Goal: Task Accomplishment & Management: Use online tool/utility

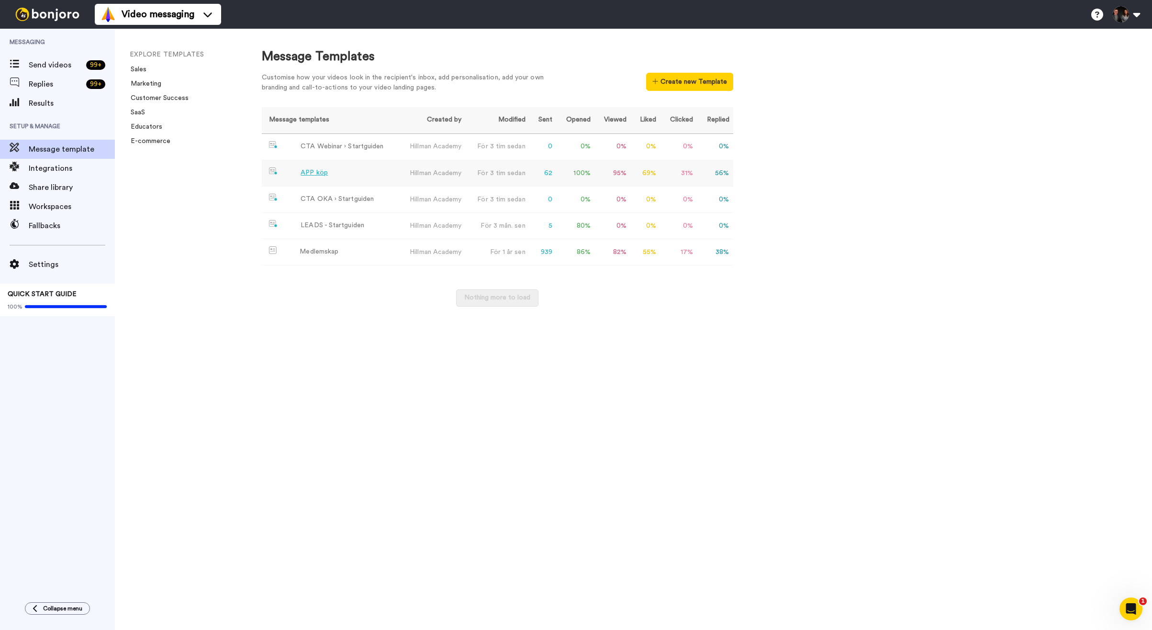
click at [322, 173] on div "APP köp" at bounding box center [313, 173] width 27 height 10
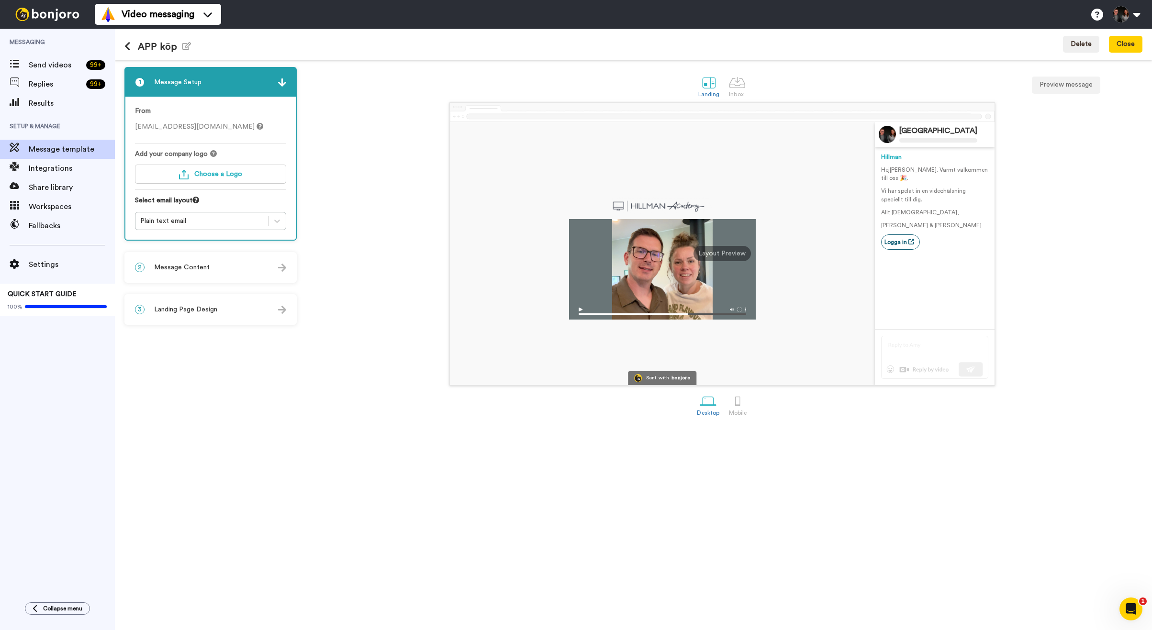
click at [581, 309] on img at bounding box center [662, 311] width 187 height 17
click at [579, 311] on img at bounding box center [662, 311] width 187 height 17
click at [667, 282] on div at bounding box center [662, 269] width 187 height 100
click at [244, 270] on div "2 Message Content" at bounding box center [210, 267] width 170 height 29
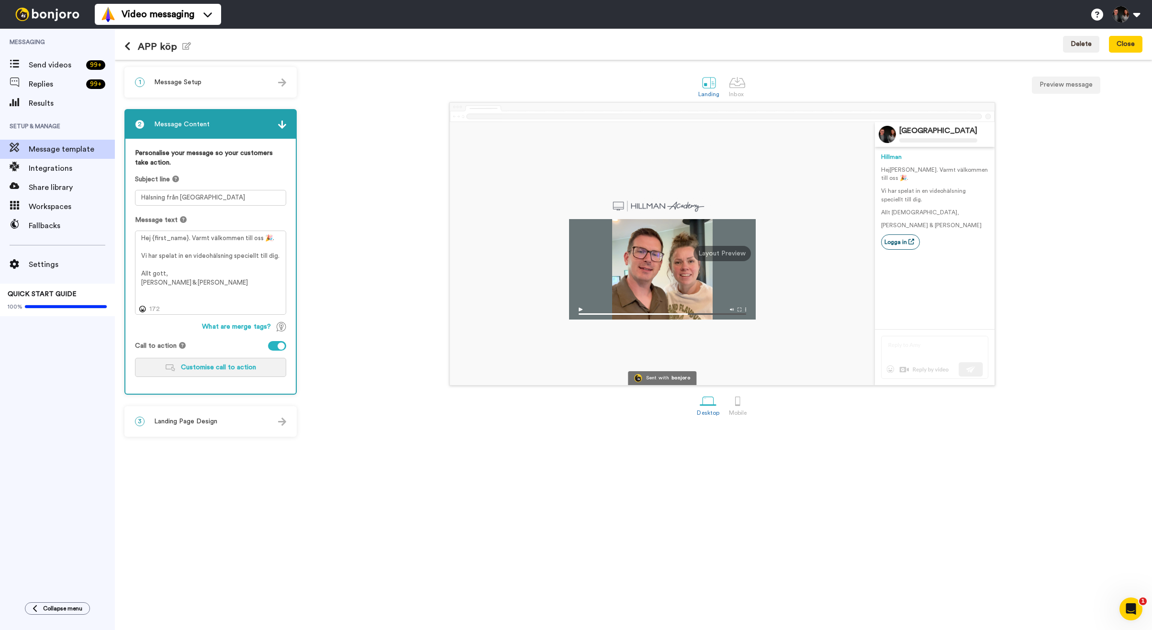
click at [241, 367] on span "Customise call to action" at bounding box center [218, 367] width 75 height 7
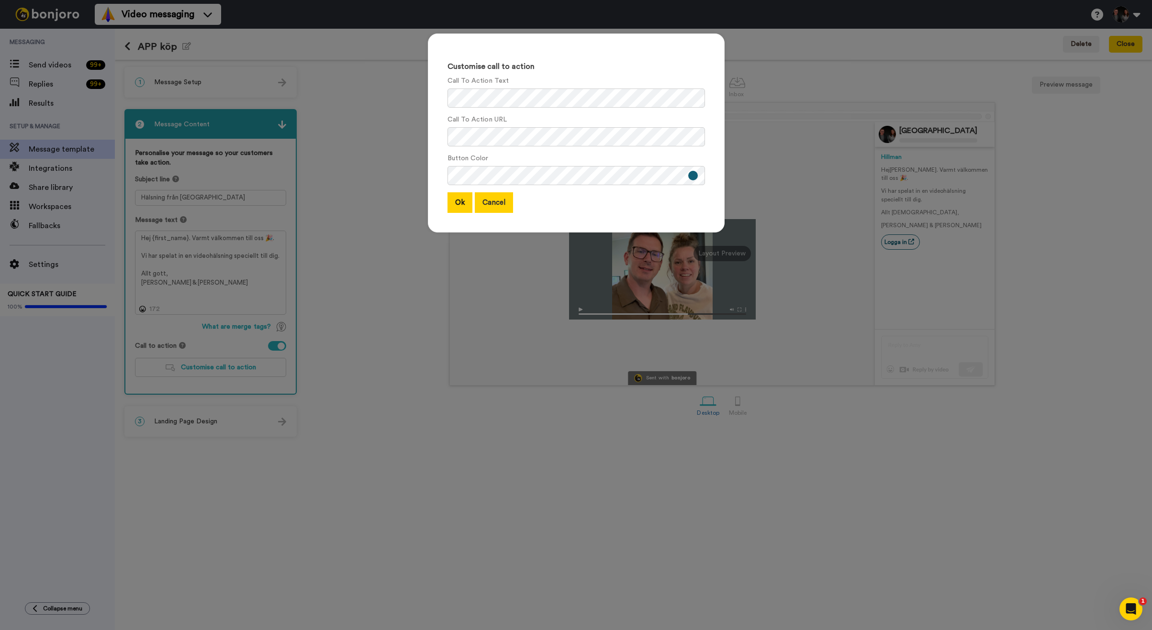
click at [509, 210] on button "Cancel" at bounding box center [494, 202] width 38 height 21
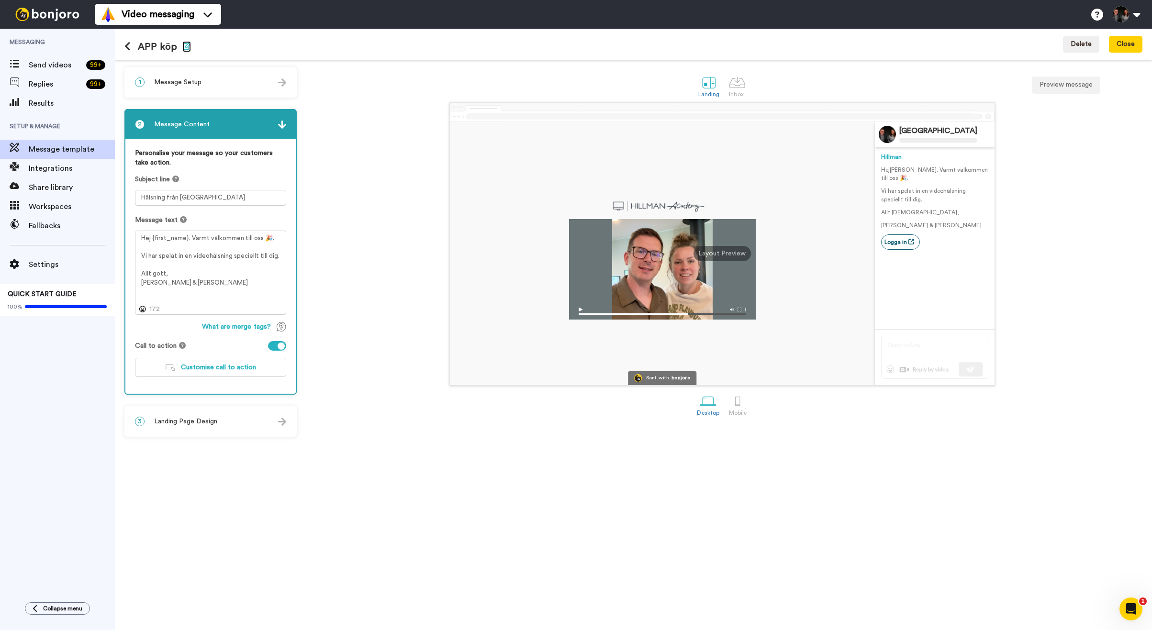
click at [185, 47] on icon "button" at bounding box center [186, 46] width 9 height 8
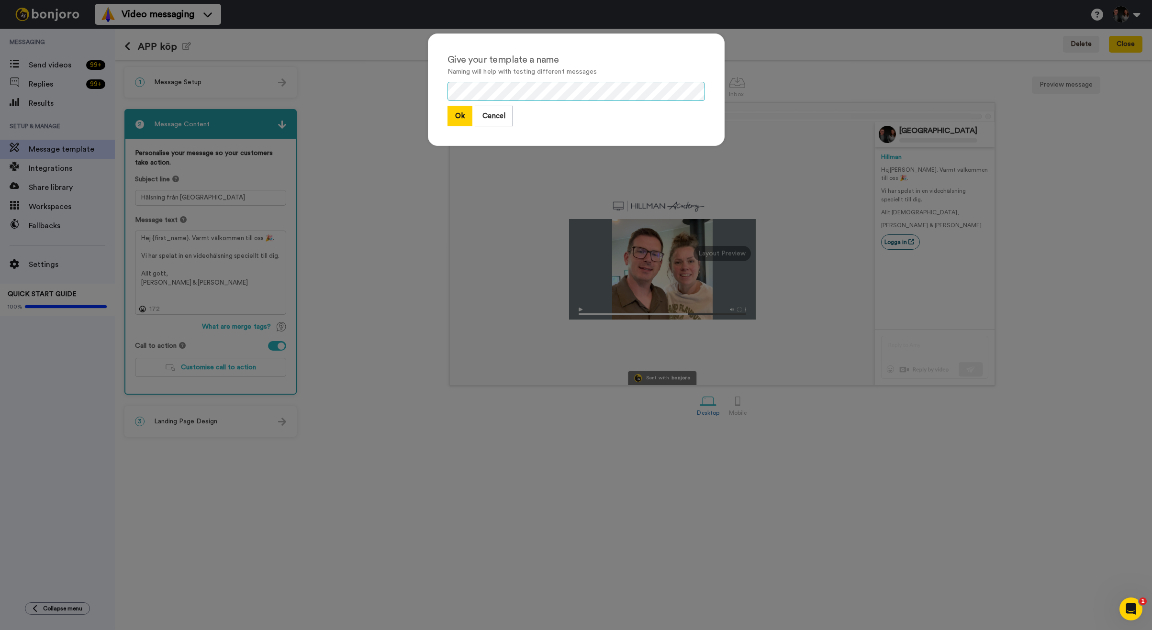
click at [435, 88] on div "Give your template a name Naming will help with testing different messages Ok C…" at bounding box center [576, 89] width 297 height 112
click at [462, 114] on button "Ok" at bounding box center [459, 116] width 25 height 21
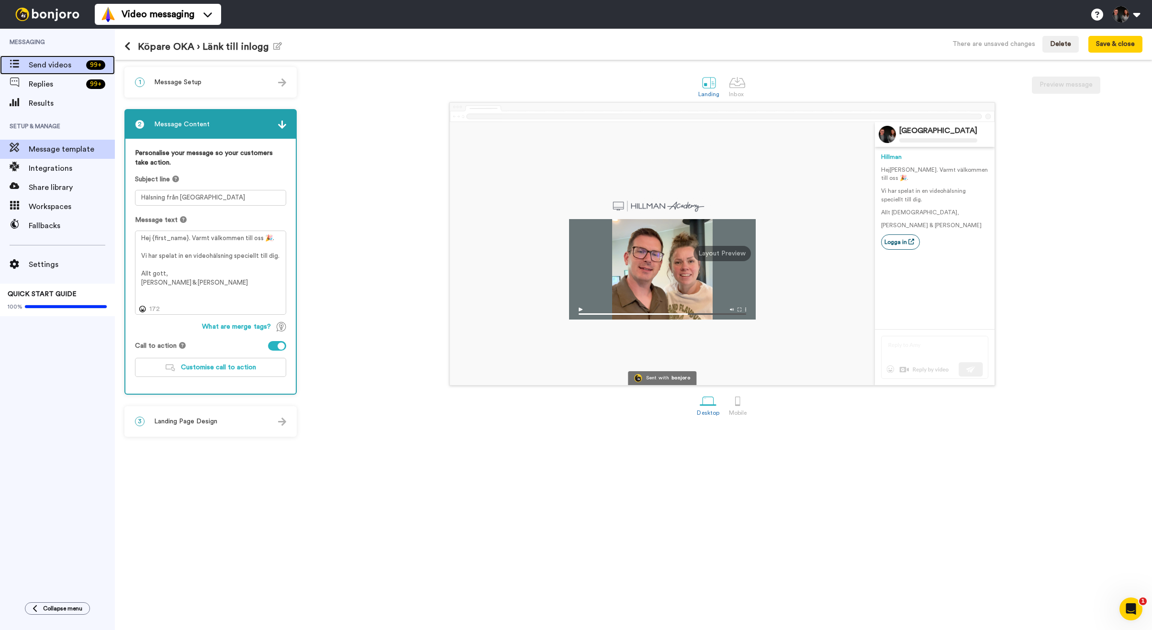
click at [46, 64] on span "Send videos" at bounding box center [56, 64] width 54 height 11
click at [1105, 48] on button "Save & close" at bounding box center [1115, 44] width 54 height 17
